Goal: Task Accomplishment & Management: Manage account settings

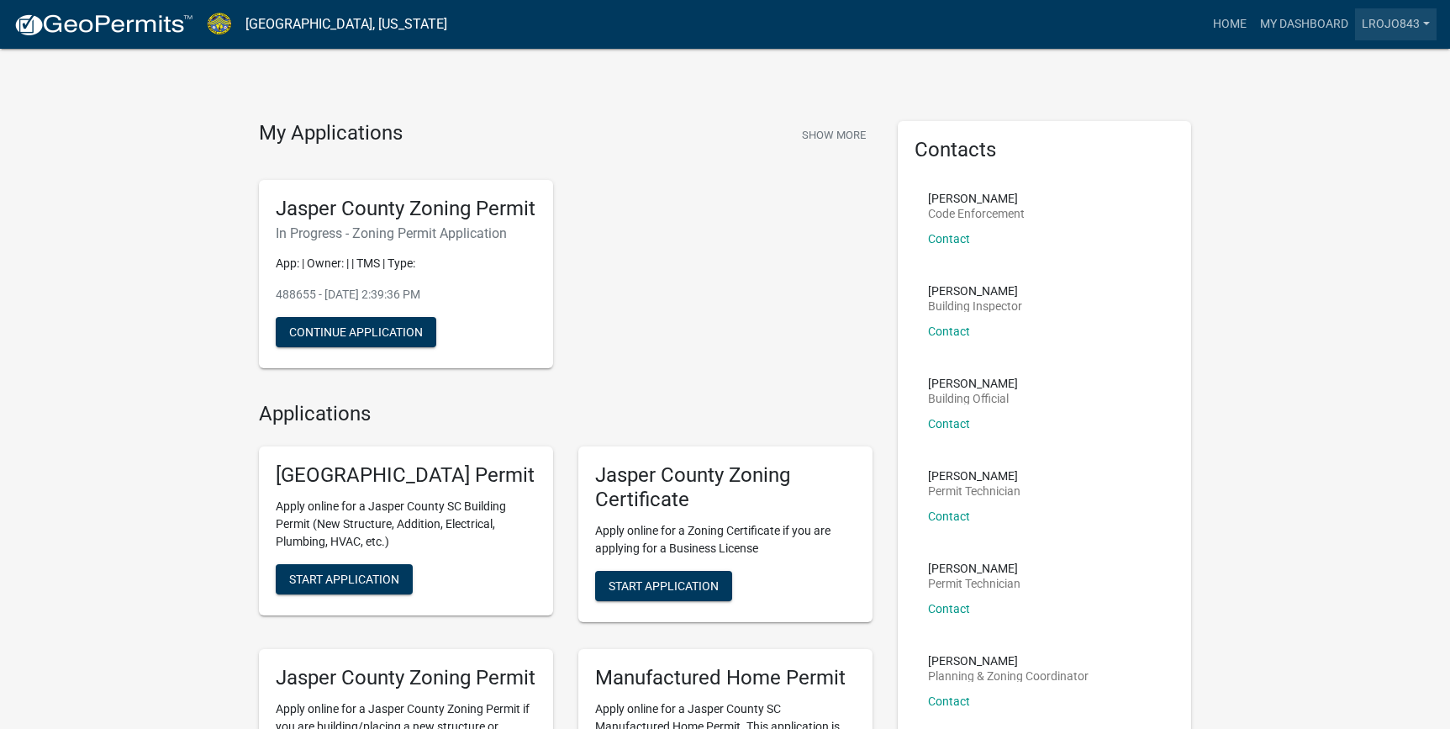
click at [1374, 27] on link "lrojo843" at bounding box center [1396, 24] width 82 height 32
click at [1355, 129] on link "Logout" at bounding box center [1369, 123] width 135 height 40
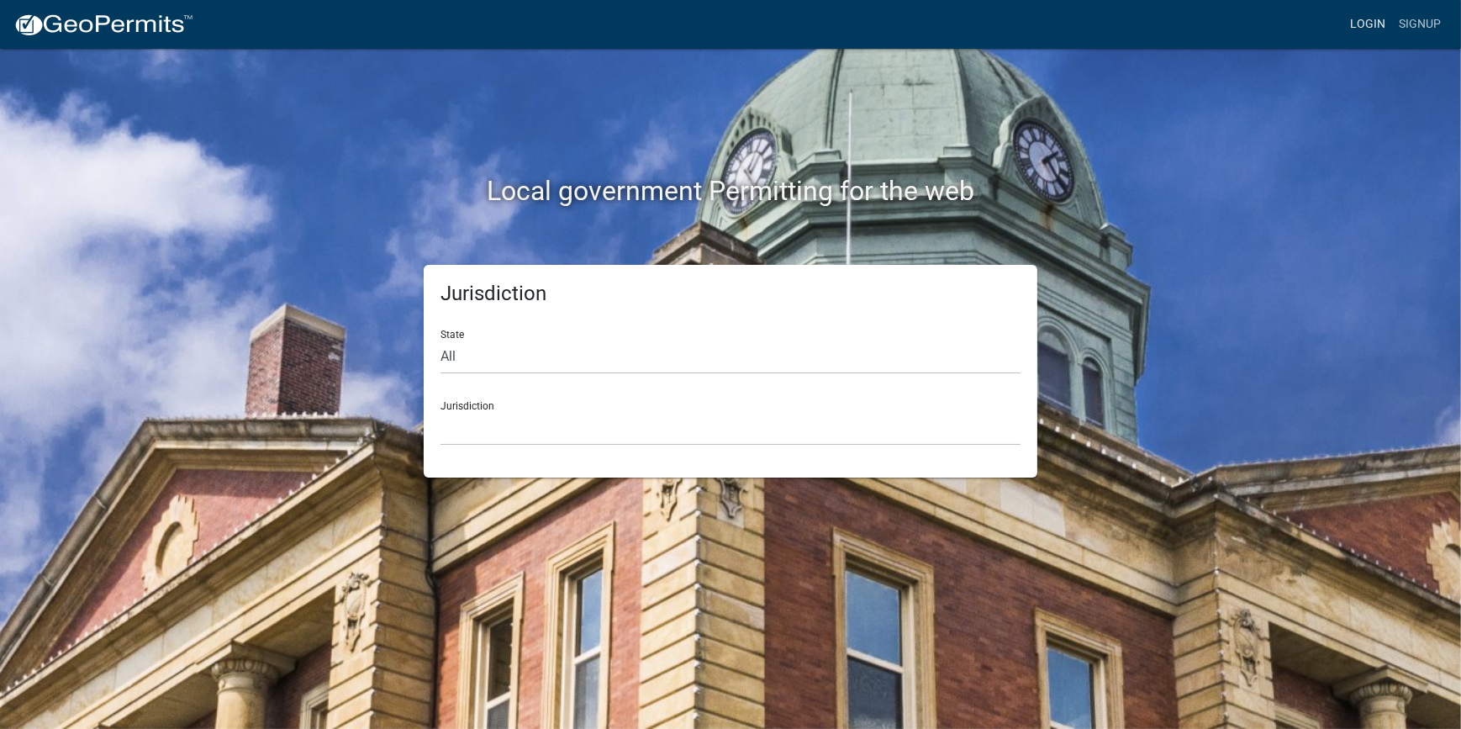
click at [1358, 29] on link "Login" at bounding box center [1367, 24] width 49 height 32
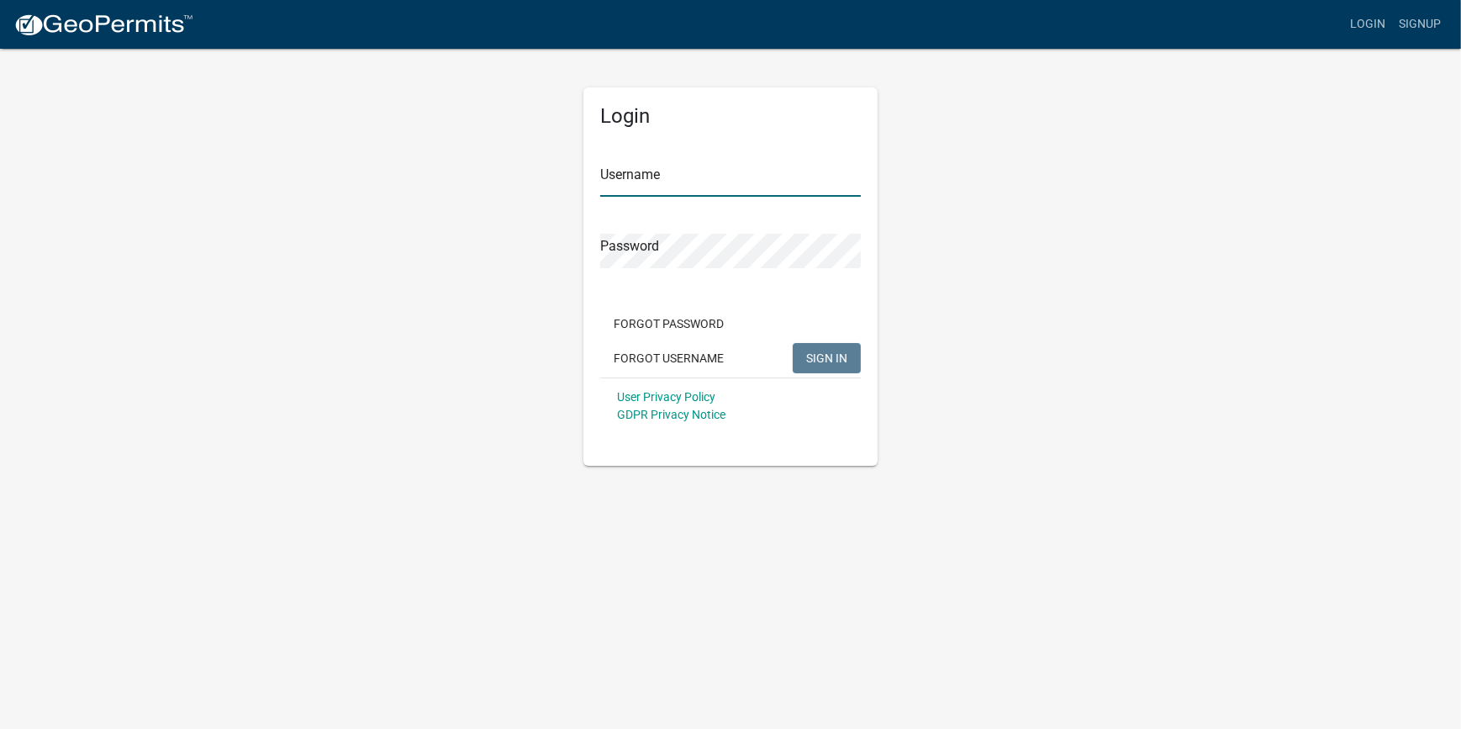
click at [731, 162] on input "Username" at bounding box center [730, 179] width 261 height 34
type input "Jasper Counter"
click at [793, 343] on button "SIGN IN" at bounding box center [827, 358] width 68 height 30
